Goal: Information Seeking & Learning: Learn about a topic

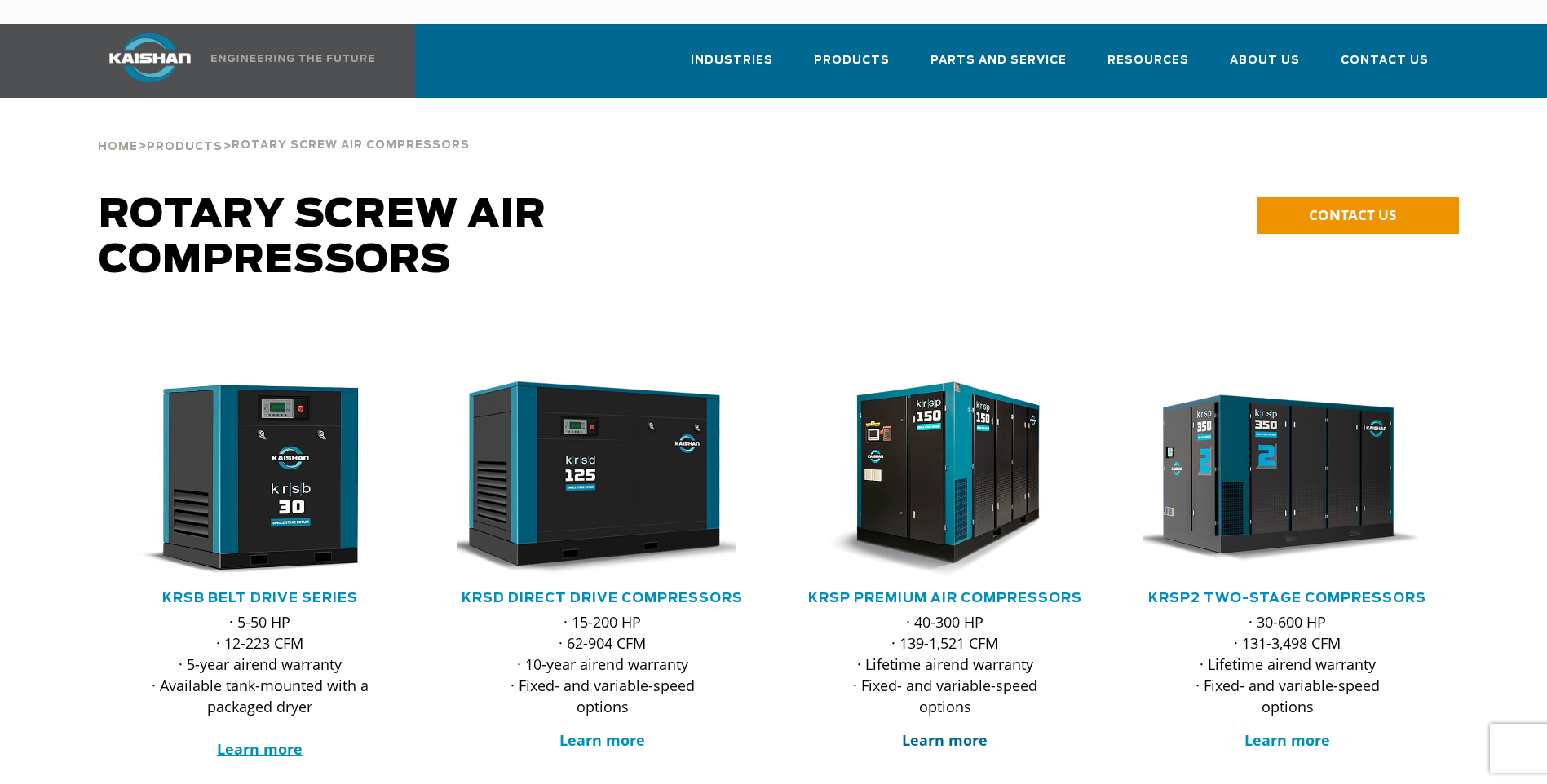
click at [952, 731] on strong "Learn more" at bounding box center [945, 740] width 86 height 19
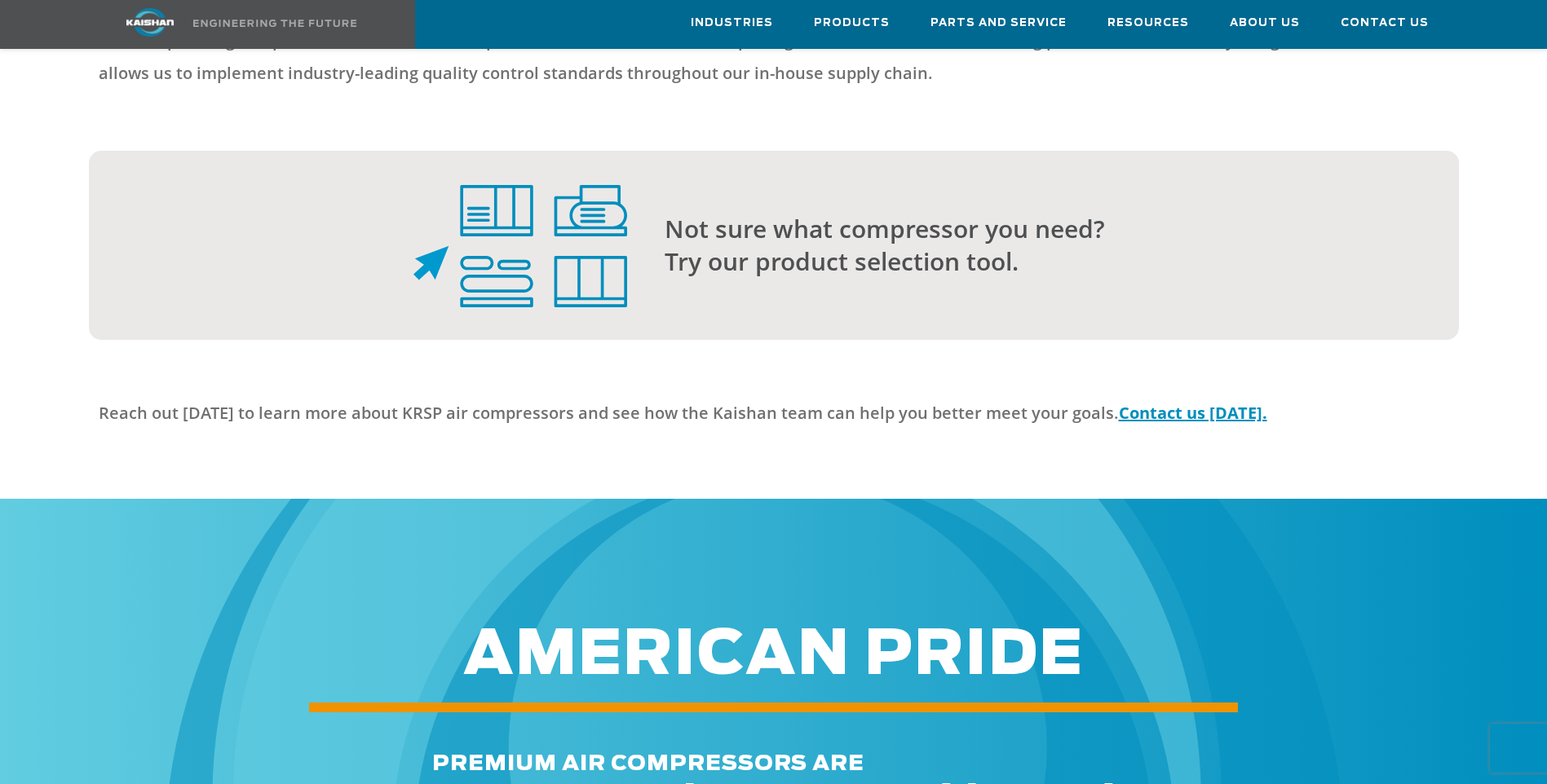
scroll to position [3914, 0]
